Goal: Transaction & Acquisition: Purchase product/service

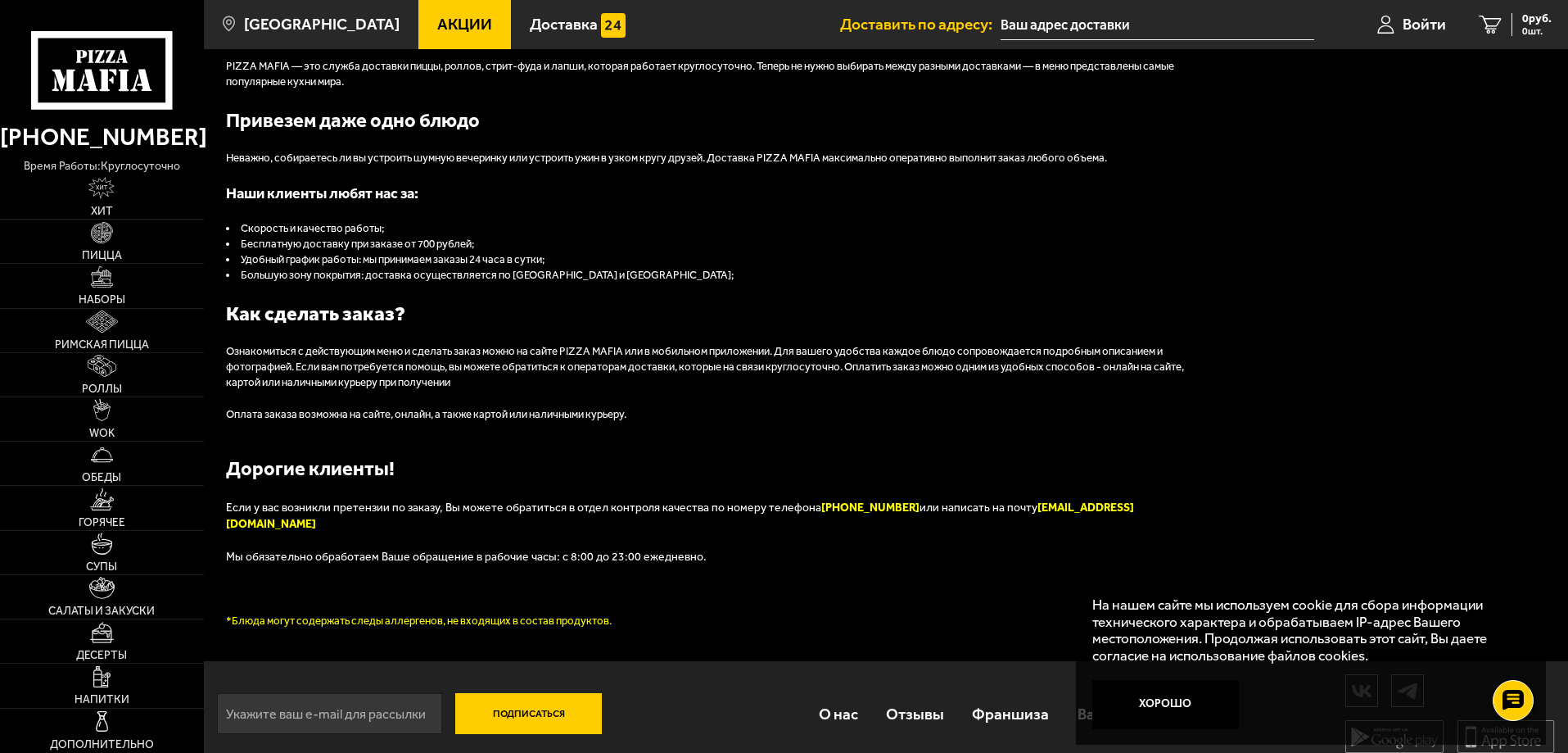
scroll to position [535, 0]
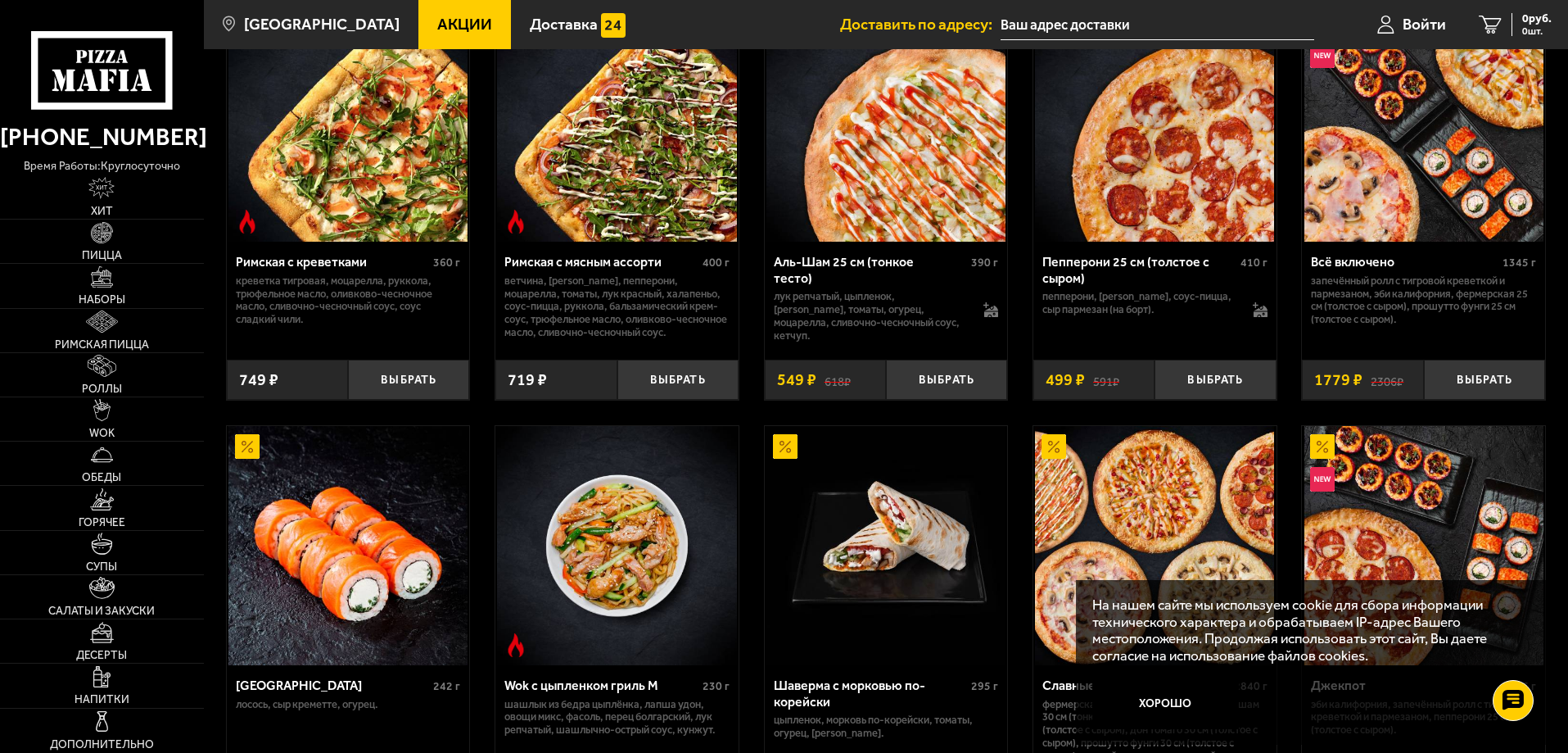
drag, startPoint x: 1564, startPoint y: 193, endPoint x: 1571, endPoint y: 31, distance: 162.2
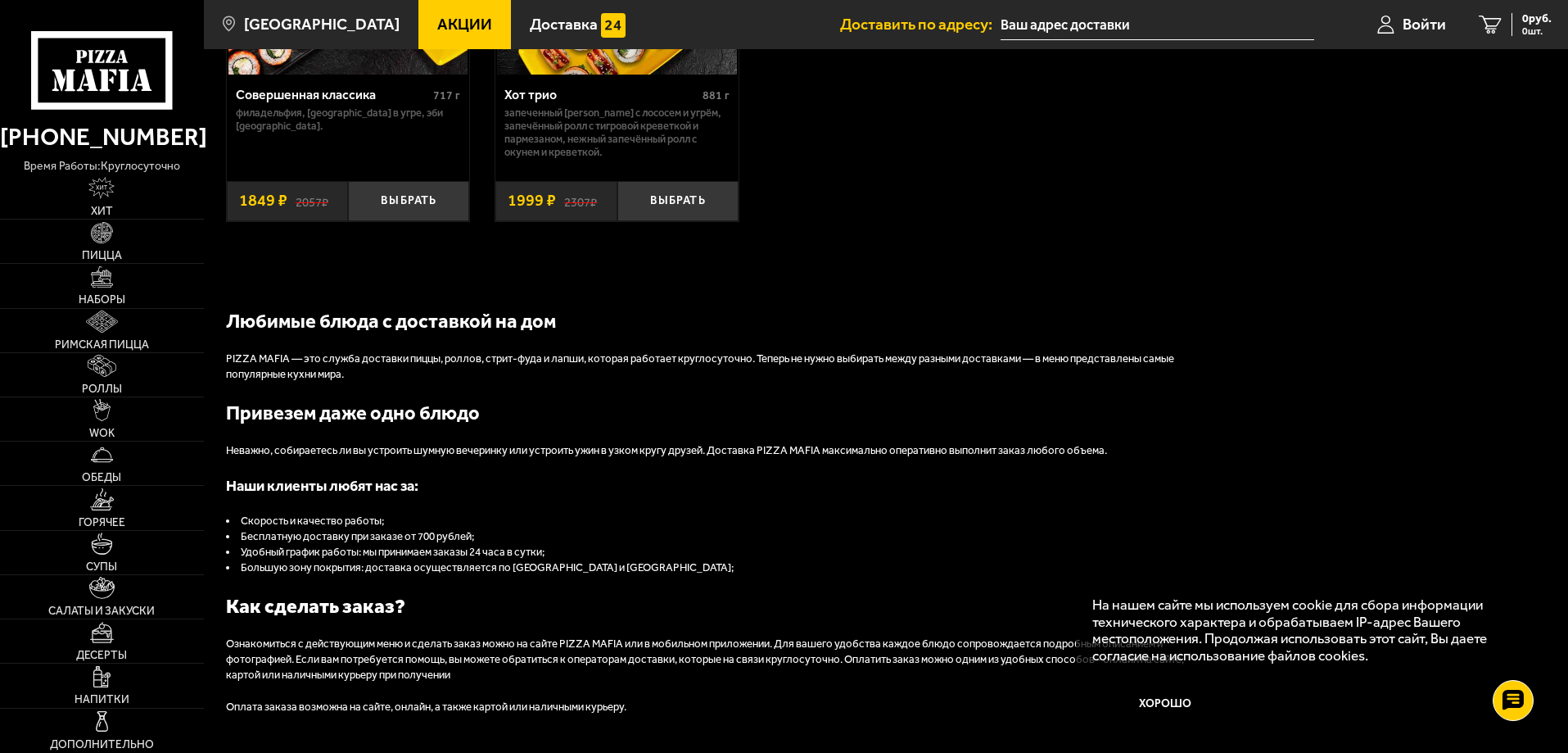
scroll to position [1563, 0]
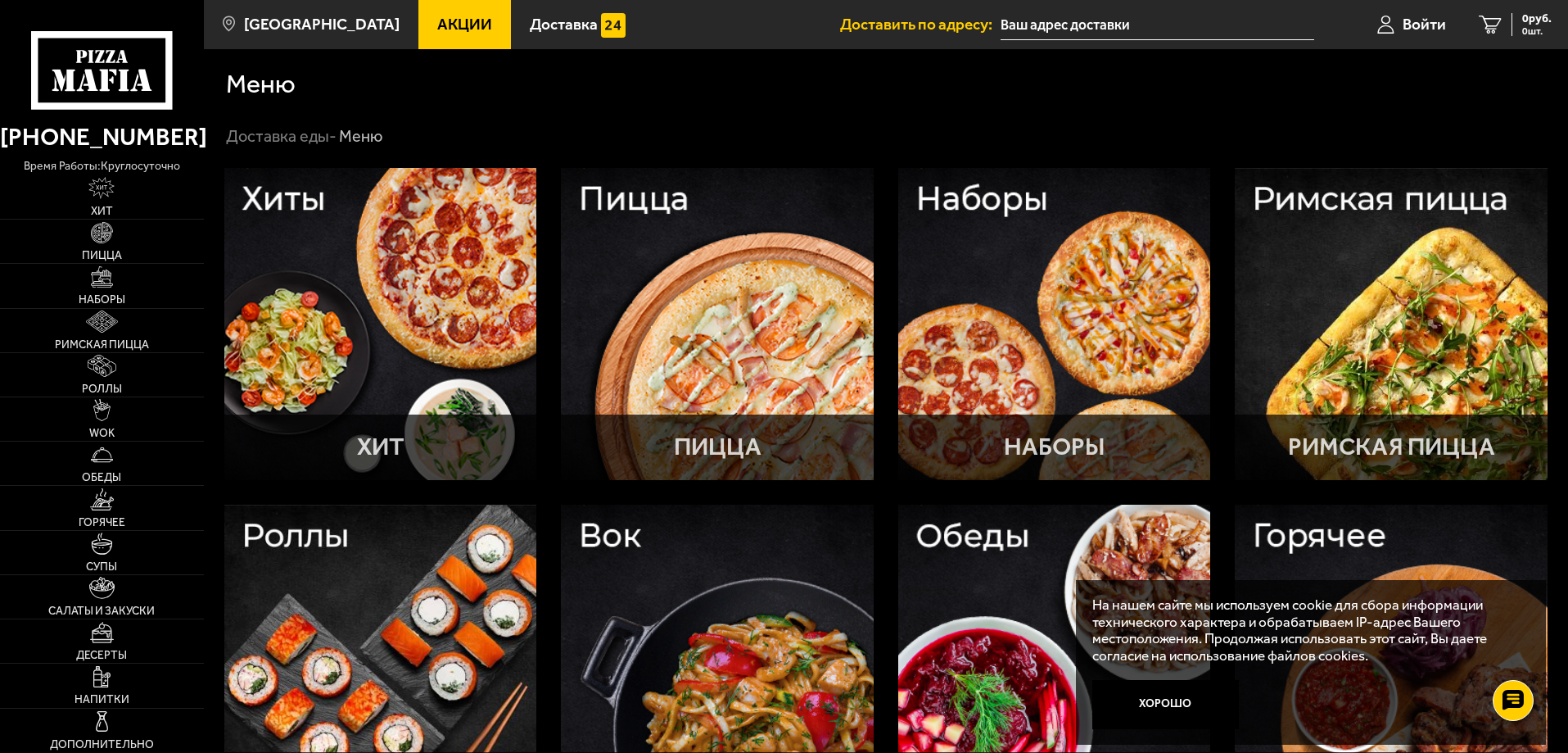
drag, startPoint x: 1567, startPoint y: 299, endPoint x: 1571, endPoint y: 367, distance: 68.1
drag, startPoint x: 1566, startPoint y: 156, endPoint x: 1567, endPoint y: 202, distance: 46.0
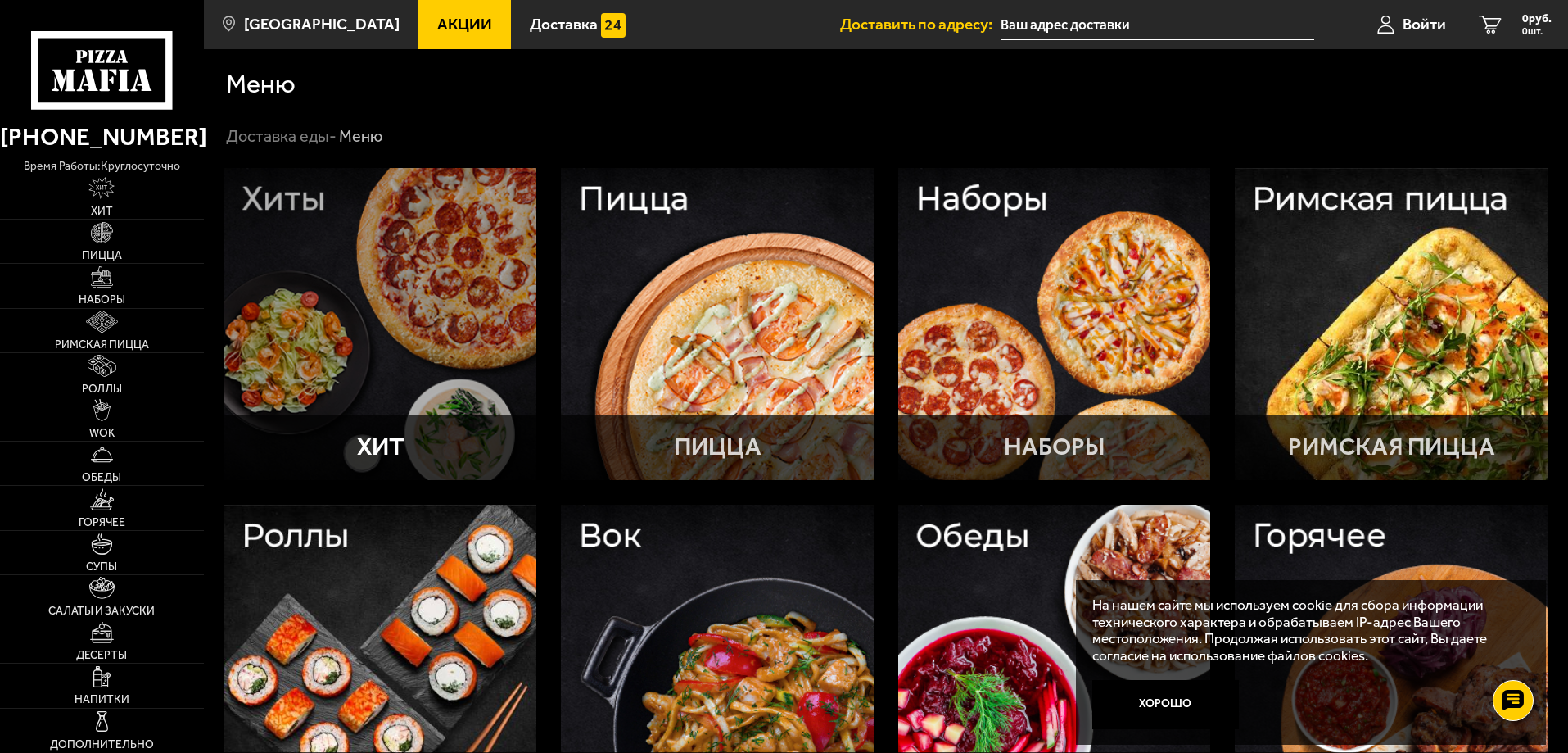
click at [346, 216] on div at bounding box center [381, 324] width 313 height 313
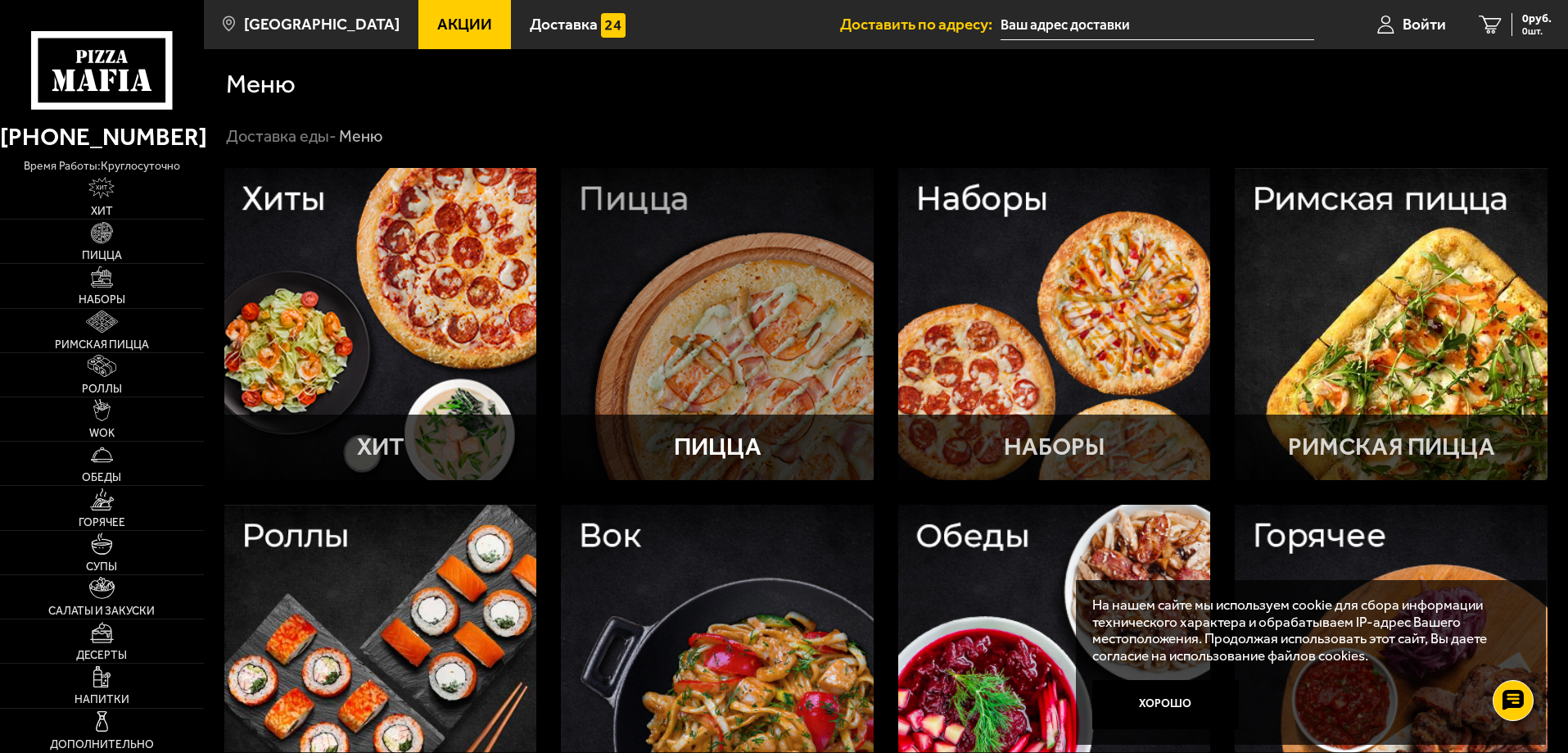
click at [661, 213] on div at bounding box center [717, 324] width 313 height 313
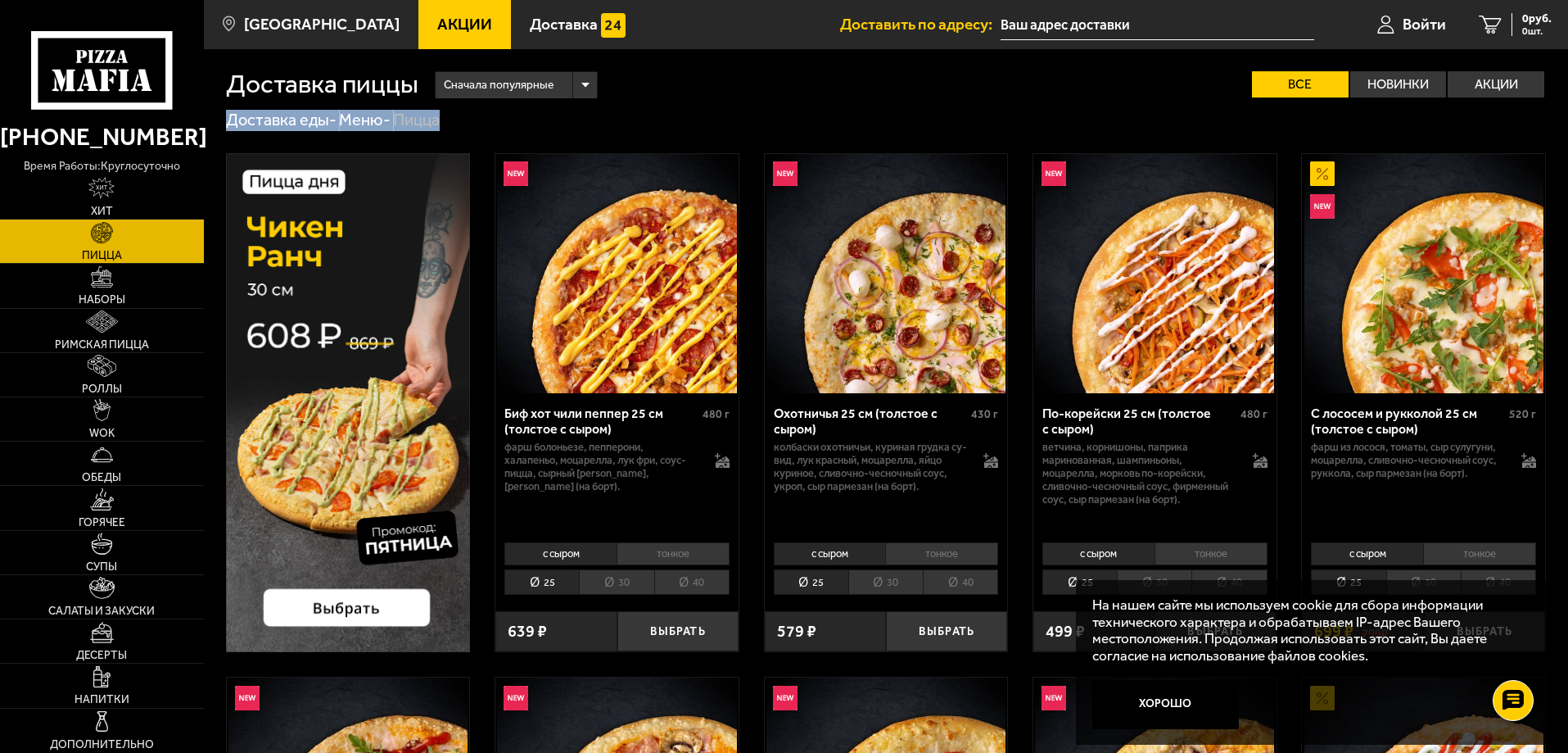
drag, startPoint x: 1566, startPoint y: 83, endPoint x: 1563, endPoint y: 127, distance: 44.1
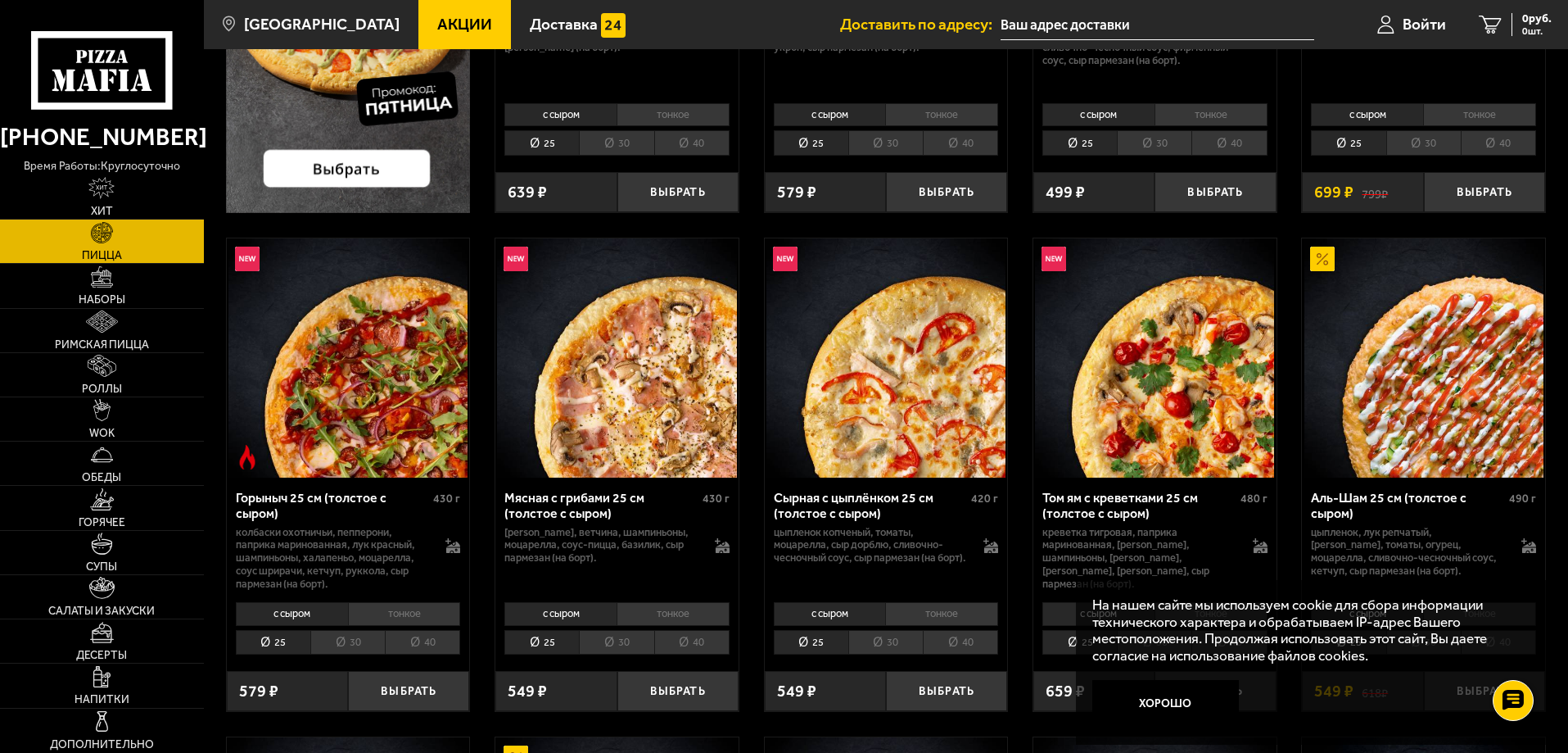
scroll to position [467, 0]
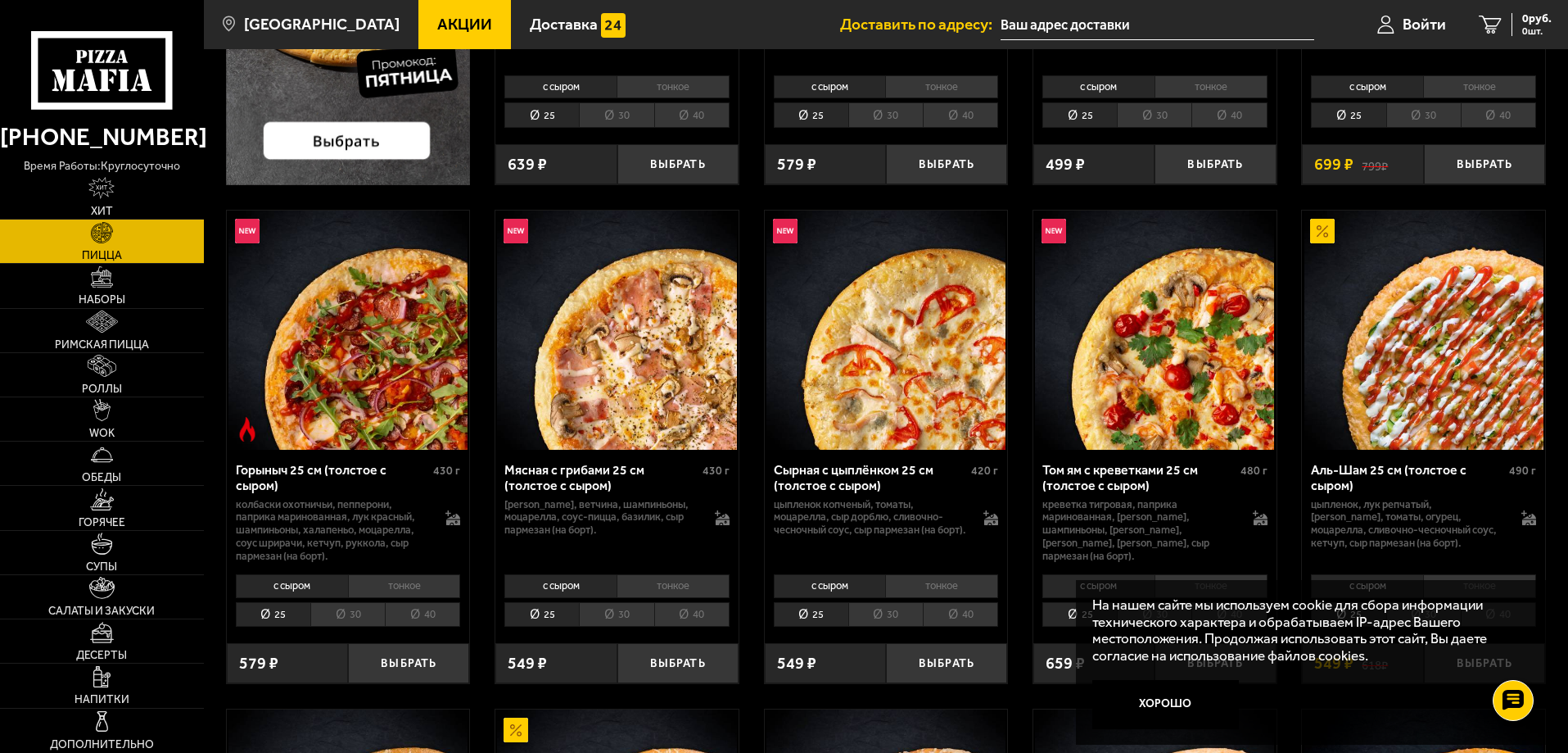
click at [620, 619] on li "30" at bounding box center [616, 614] width 74 height 25
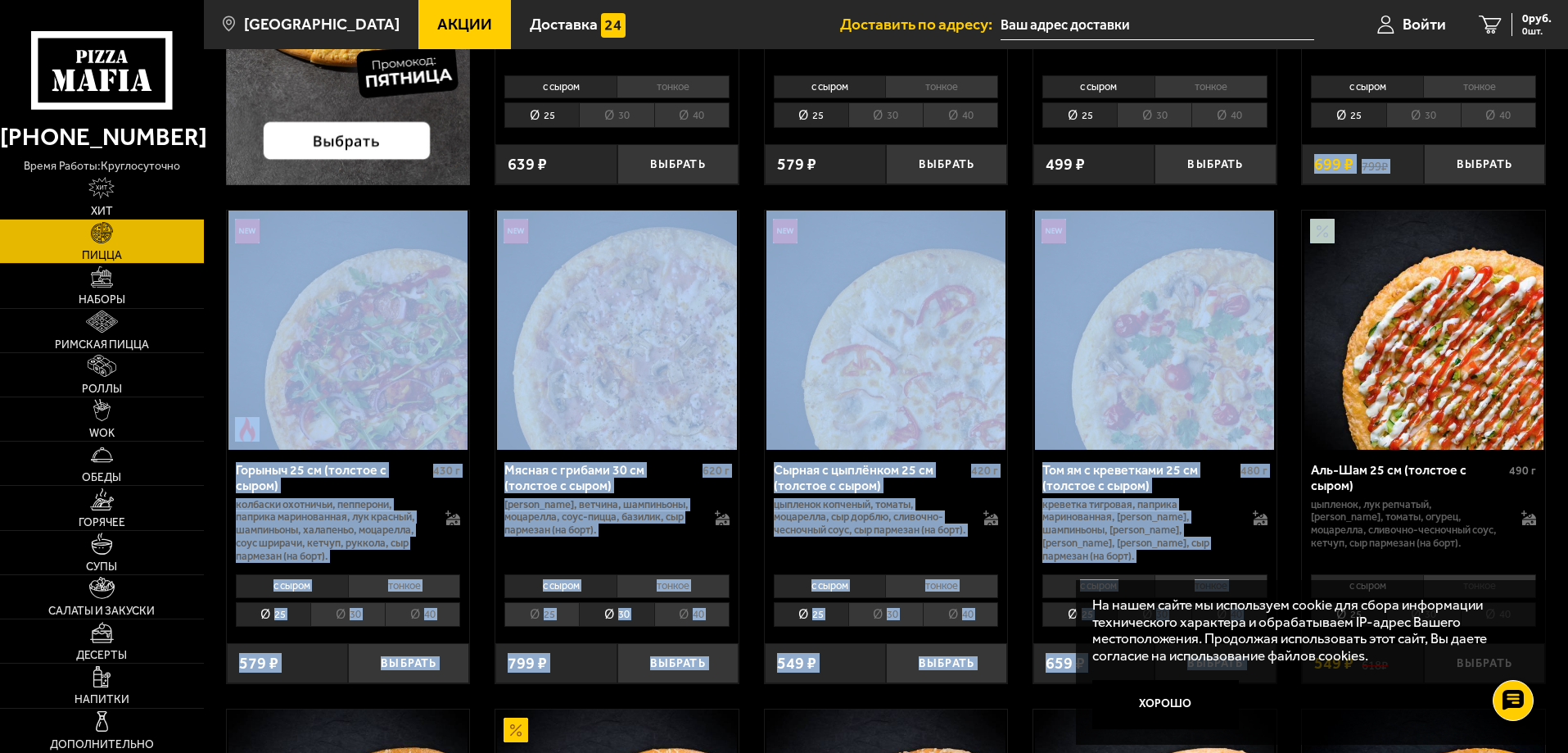
drag, startPoint x: 1567, startPoint y: 165, endPoint x: 1563, endPoint y: 201, distance: 36.2
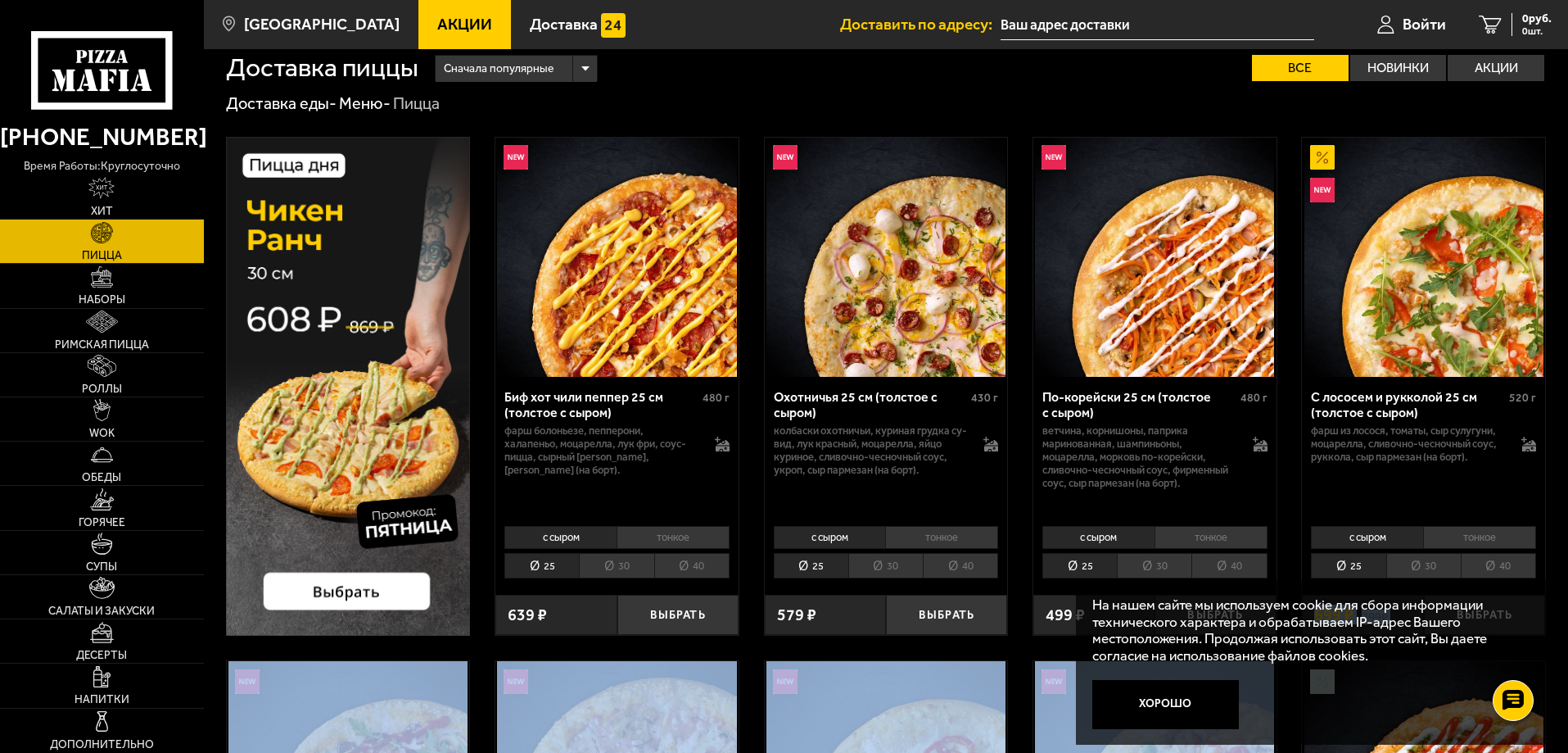
scroll to position [0, 0]
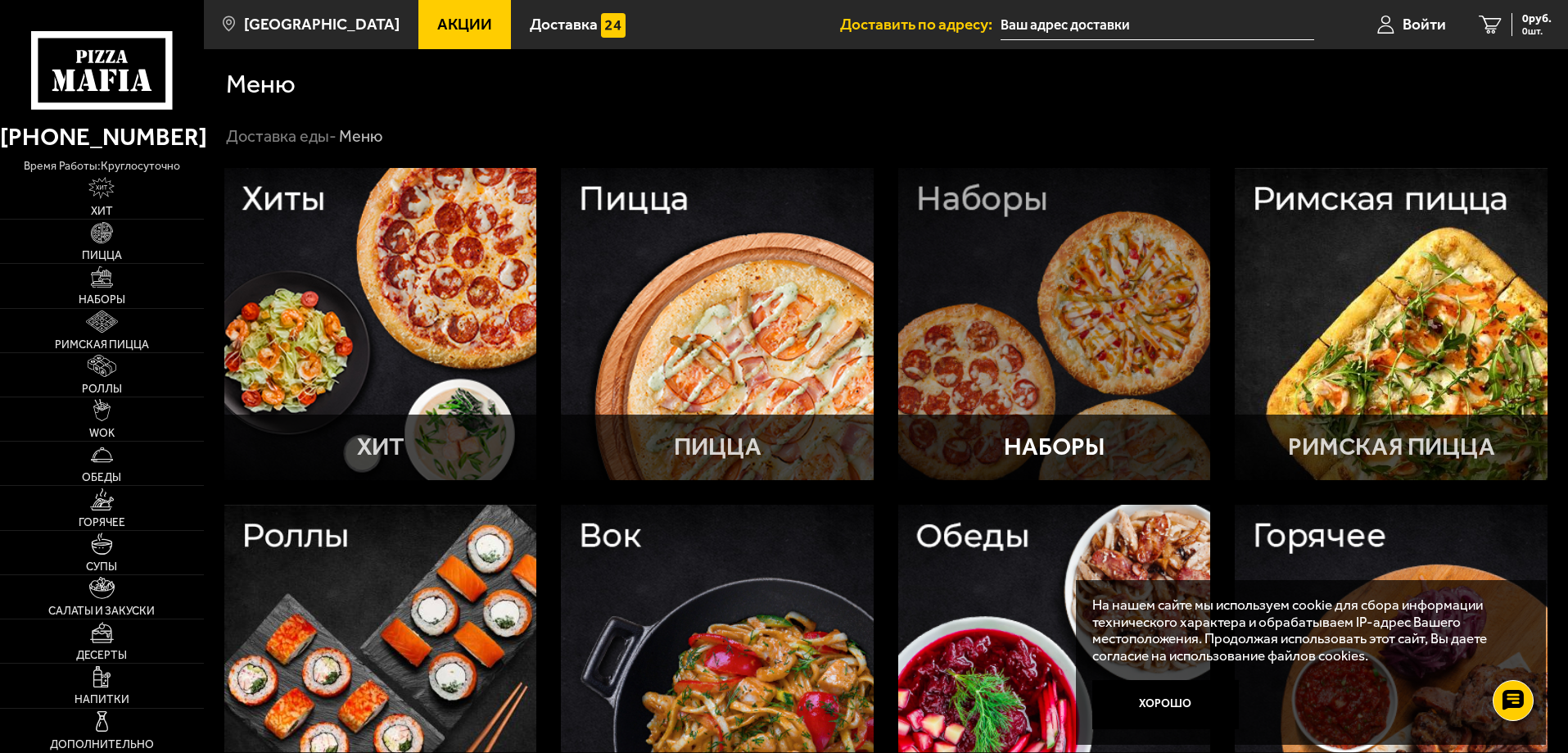
click at [1046, 345] on div at bounding box center [1054, 324] width 313 height 313
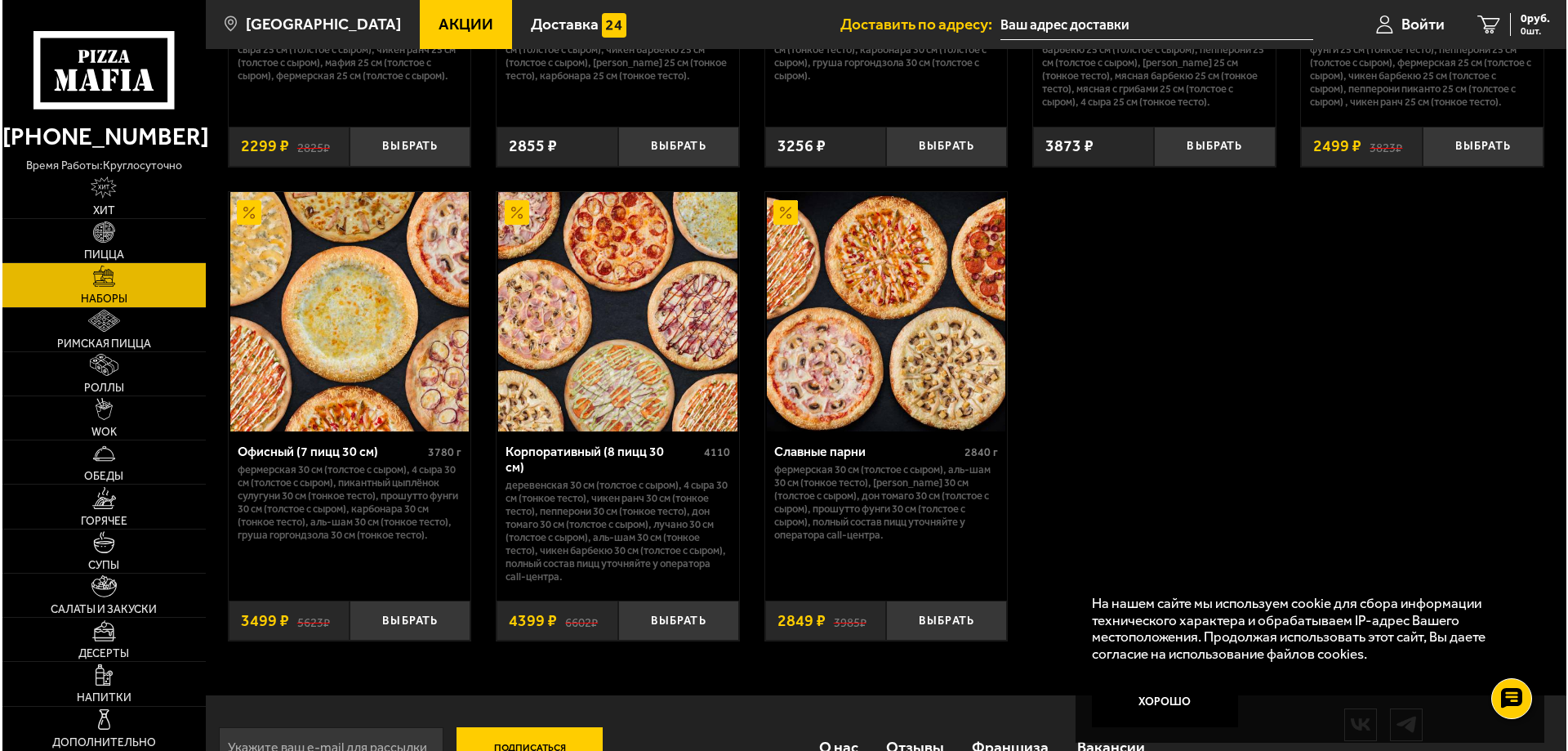
scroll to position [2521, 0]
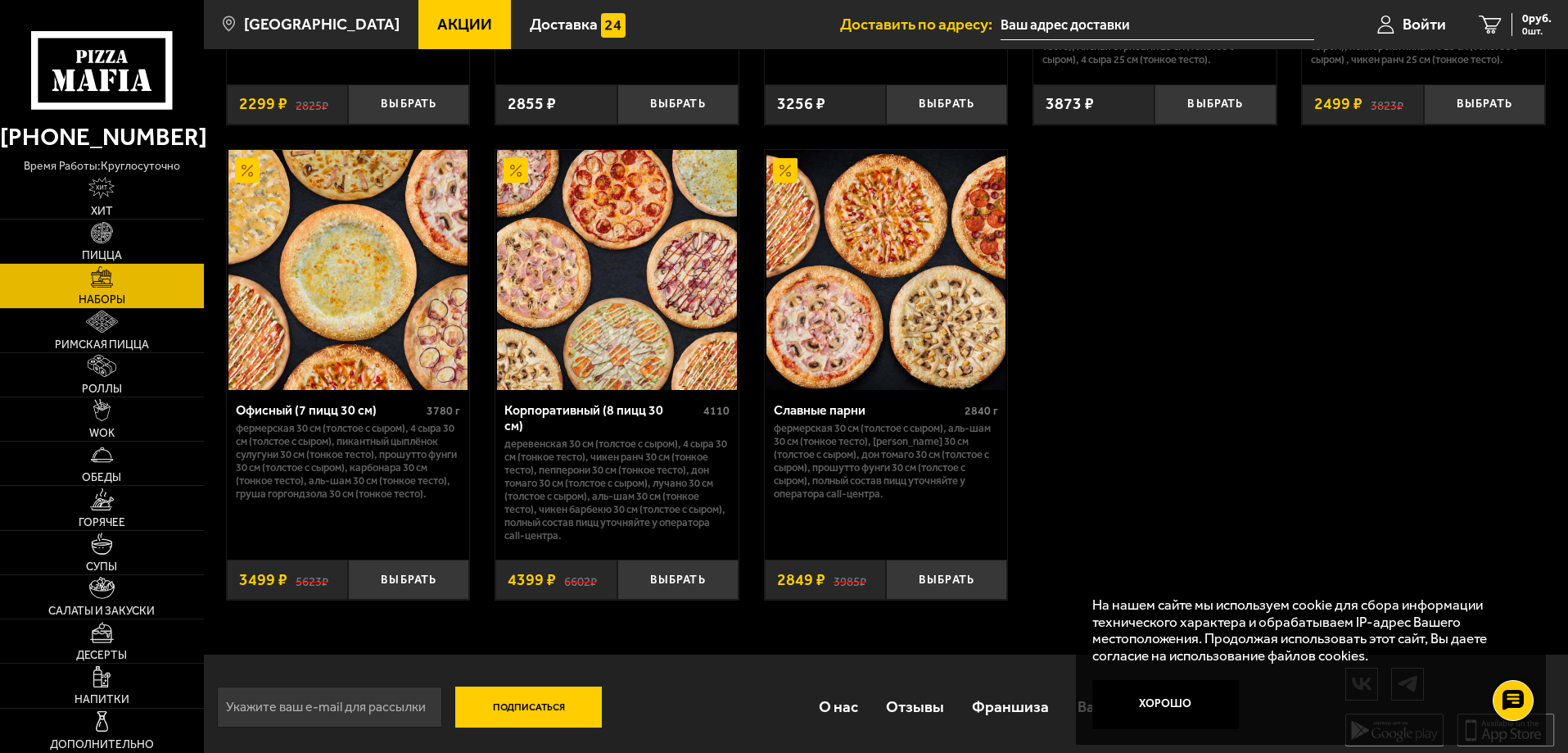
click at [602, 465] on p "Деревенская 30 см (толстое с сыром), 4 сыра 30 см (тонкое тесто), Чикен Ранч 30…" at bounding box center [617, 489] width 225 height 105
click at [603, 356] on img at bounding box center [616, 269] width 239 height 239
